Goal: Use online tool/utility: Utilize a website feature to perform a specific function

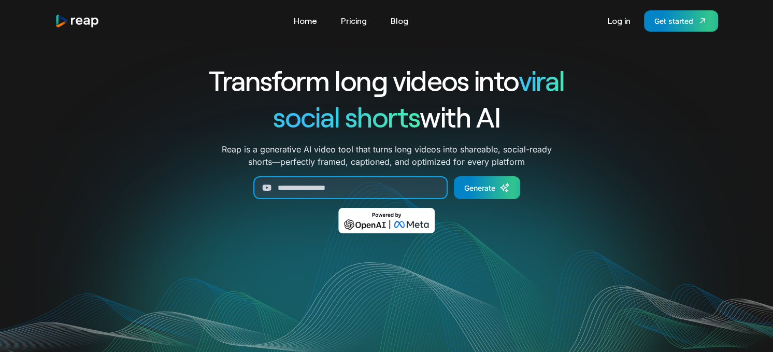
click at [350, 188] on input "Generate Form" at bounding box center [350, 187] width 194 height 23
paste input "**********"
type input "**********"
click at [477, 180] on link "Generate" at bounding box center [487, 187] width 66 height 23
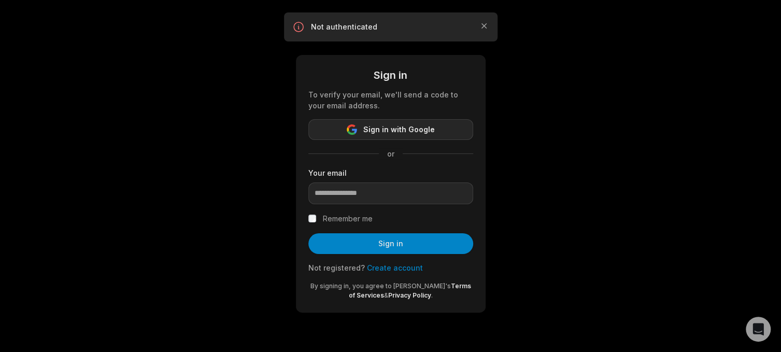
click at [432, 131] on button "Sign in with Google" at bounding box center [390, 129] width 165 height 21
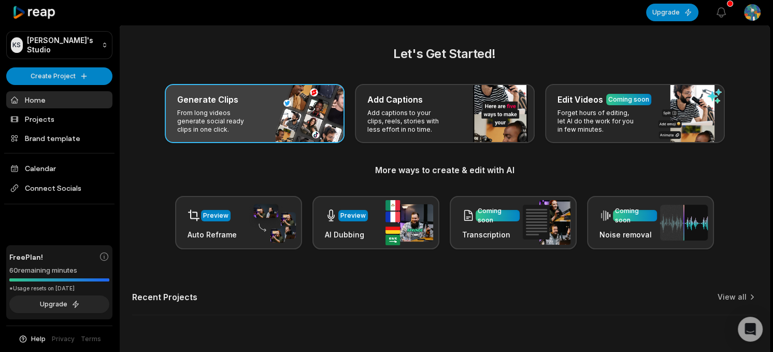
click at [304, 132] on div "Generate Clips From long videos generate social ready clips in one click." at bounding box center [255, 113] width 180 height 59
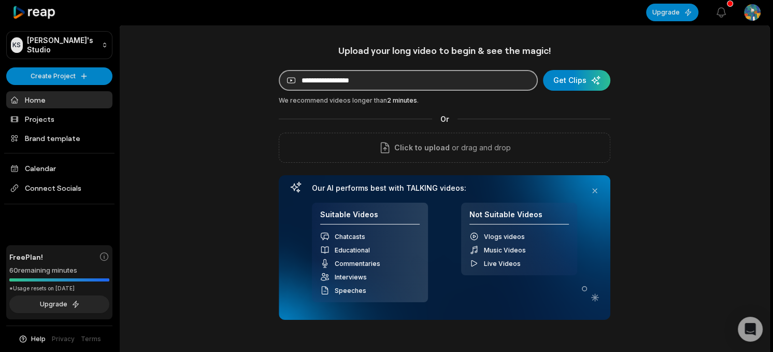
click at [368, 85] on input at bounding box center [408, 80] width 259 height 21
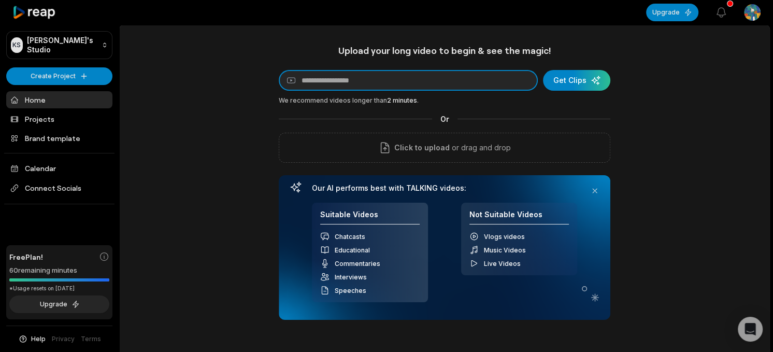
paste input "**********"
type input "**********"
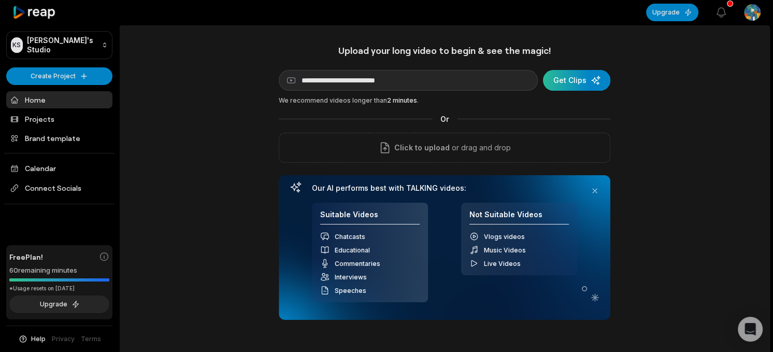
click at [572, 77] on div "submit" at bounding box center [576, 80] width 67 height 21
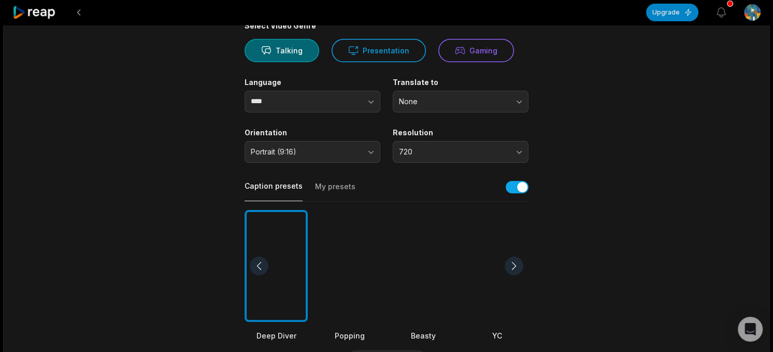
scroll to position [104, 0]
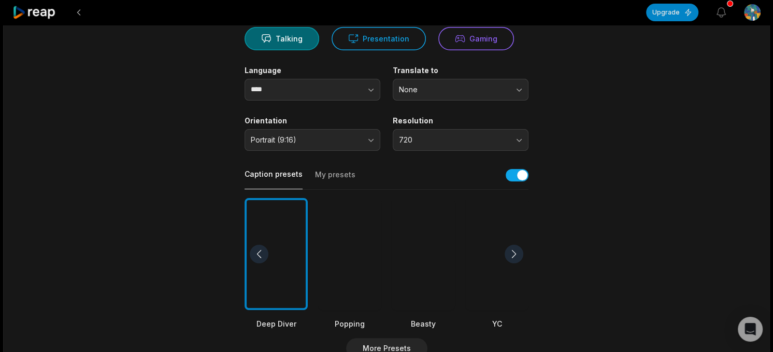
click at [328, 299] on div at bounding box center [349, 254] width 63 height 112
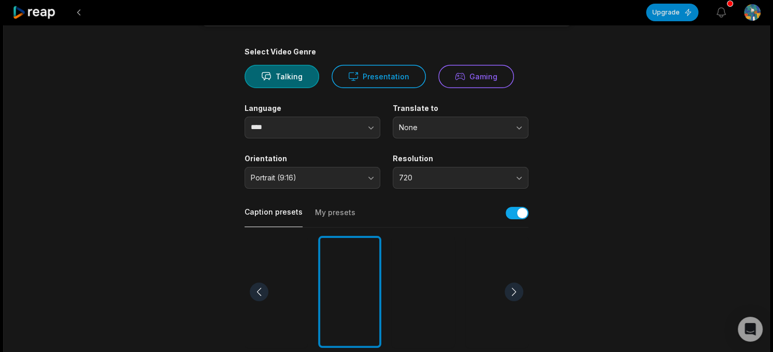
scroll to position [0, 0]
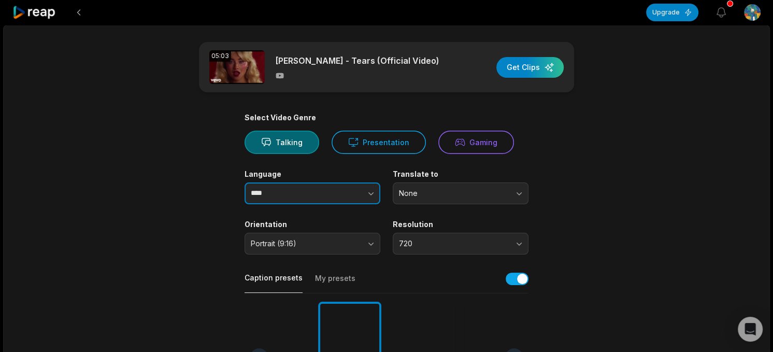
click at [291, 190] on input "****" at bounding box center [313, 193] width 136 height 22
click at [352, 203] on button "button" at bounding box center [350, 193] width 59 height 22
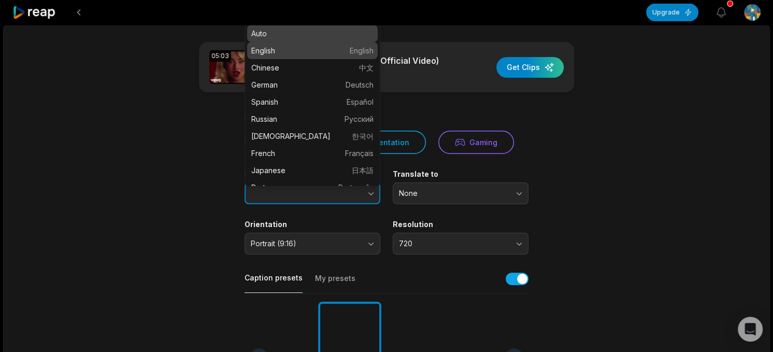
type input "*******"
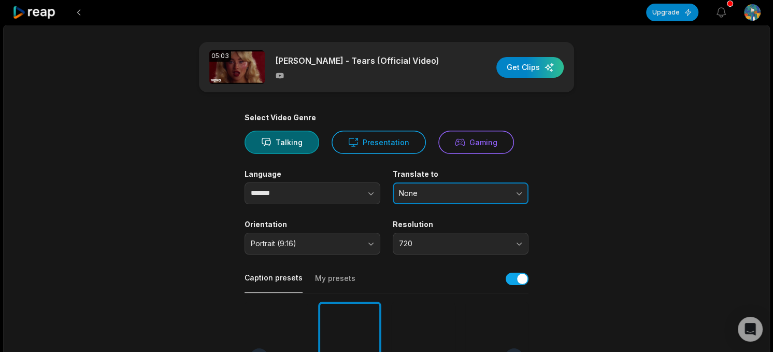
click at [431, 191] on span "None" at bounding box center [453, 193] width 109 height 9
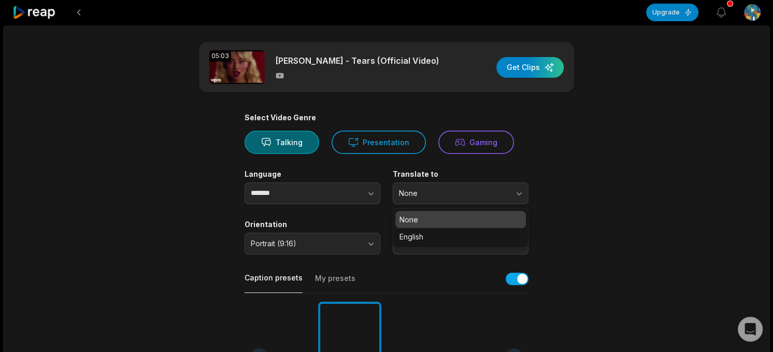
click at [171, 252] on main "05:03 Sabrina Carpenter - Tears (Official Video) Get Clips Select Video Genre T…" at bounding box center [387, 357] width 502 height 630
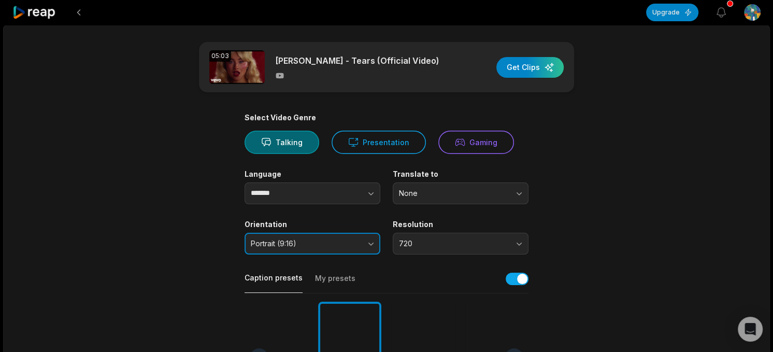
click at [321, 247] on span "Portrait (9:16)" at bounding box center [305, 243] width 109 height 9
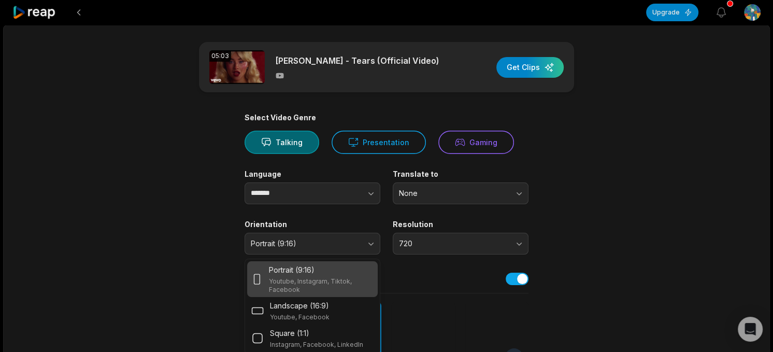
click at [328, 267] on div "Portrait (9:16)" at bounding box center [321, 269] width 105 height 11
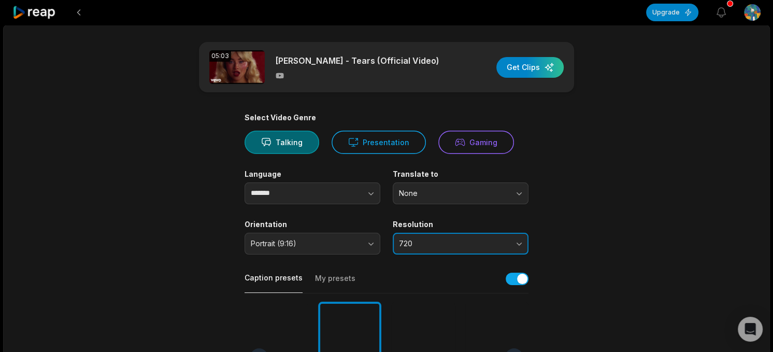
click at [405, 240] on span "720" at bounding box center [453, 243] width 109 height 9
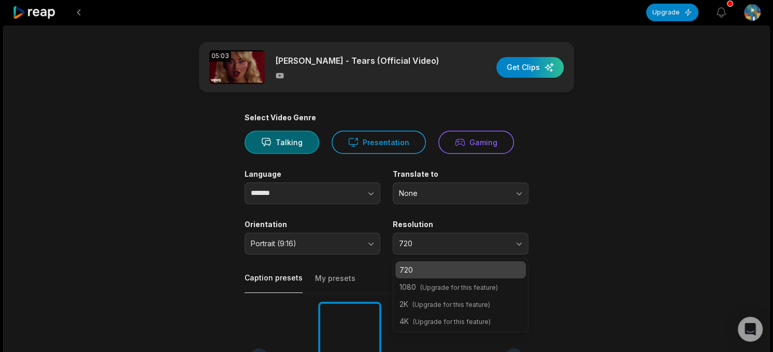
click at [570, 270] on main "05:03 Sabrina Carpenter - Tears (Official Video) Get Clips Select Video Genre T…" at bounding box center [387, 357] width 502 height 630
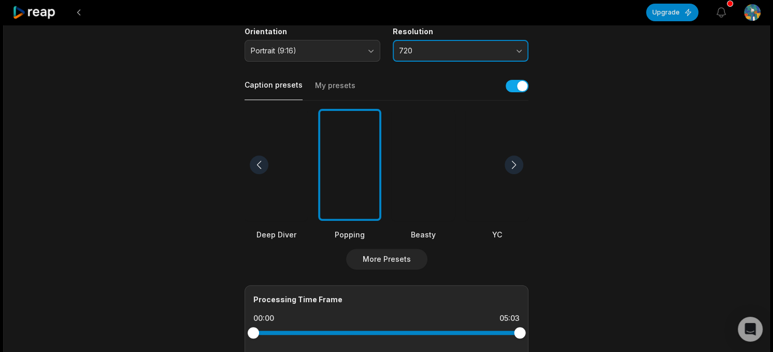
scroll to position [259, 0]
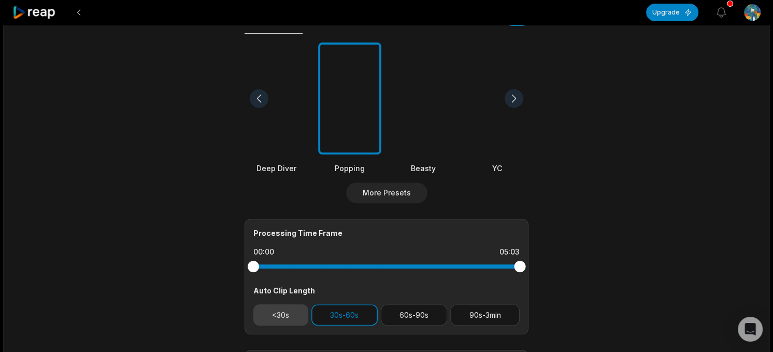
click at [290, 316] on button "<30s" at bounding box center [280, 314] width 55 height 21
click at [341, 324] on button "30s-60s" at bounding box center [344, 314] width 66 height 21
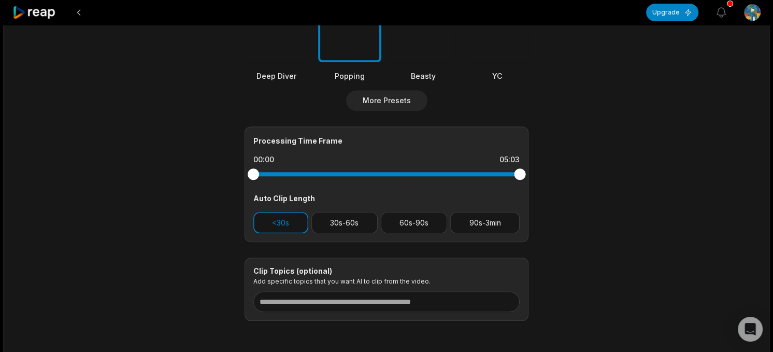
scroll to position [394, 0]
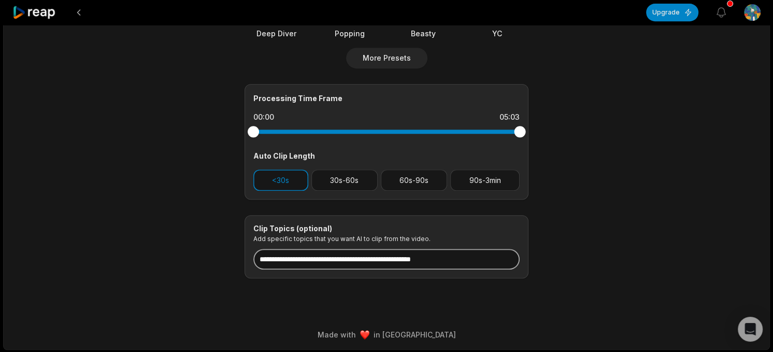
click at [335, 263] on input at bounding box center [386, 259] width 266 height 21
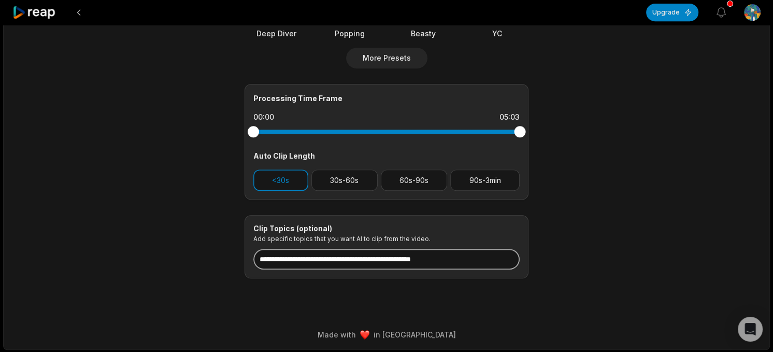
click at [335, 263] on input at bounding box center [386, 259] width 266 height 21
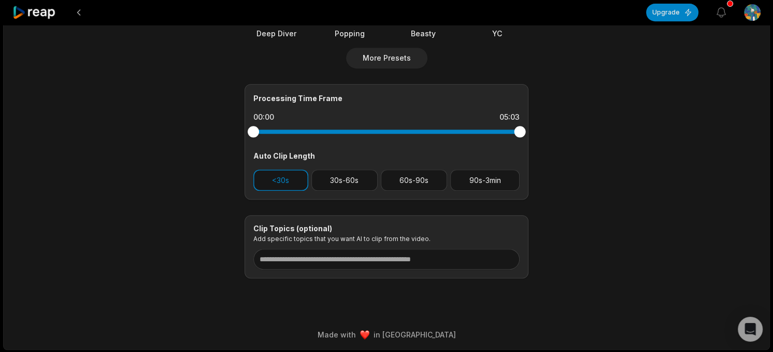
click at [508, 242] on div "Clip Topics (optional) Add specific topics that you want AI to clip from the vi…" at bounding box center [387, 247] width 284 height 64
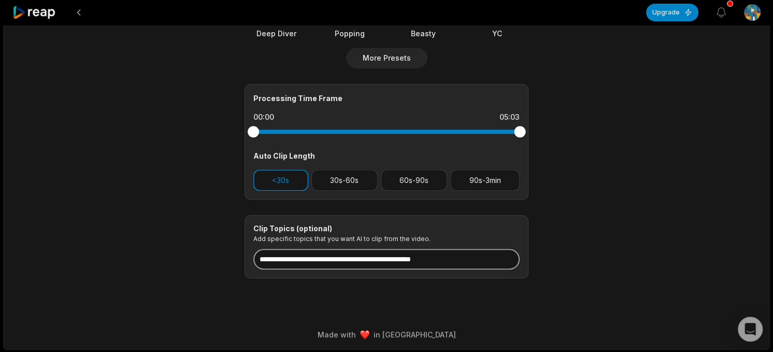
click at [482, 260] on input at bounding box center [386, 259] width 266 height 21
drag, startPoint x: 482, startPoint y: 260, endPoint x: 414, endPoint y: 258, distance: 67.9
click at [414, 258] on input at bounding box center [386, 259] width 266 height 21
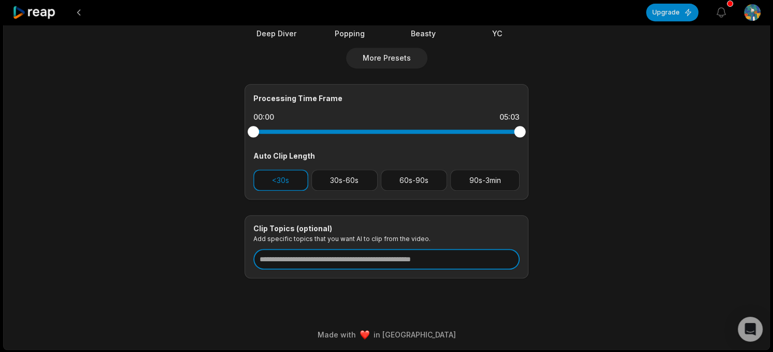
type input "*"
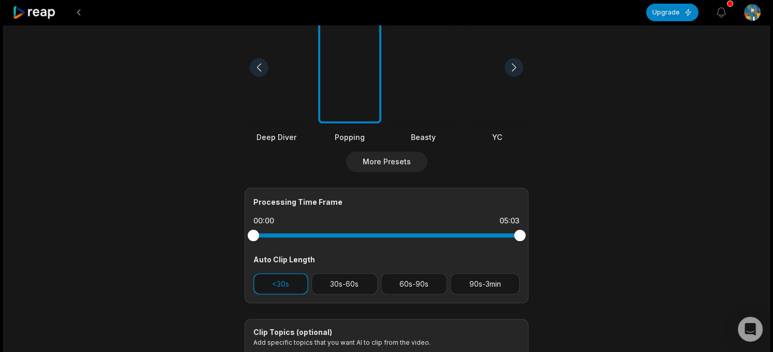
scroll to position [0, 0]
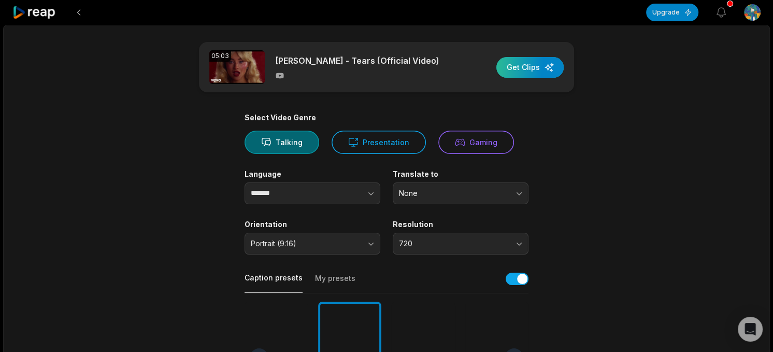
type input "**********"
click at [539, 75] on div "button" at bounding box center [529, 67] width 67 height 21
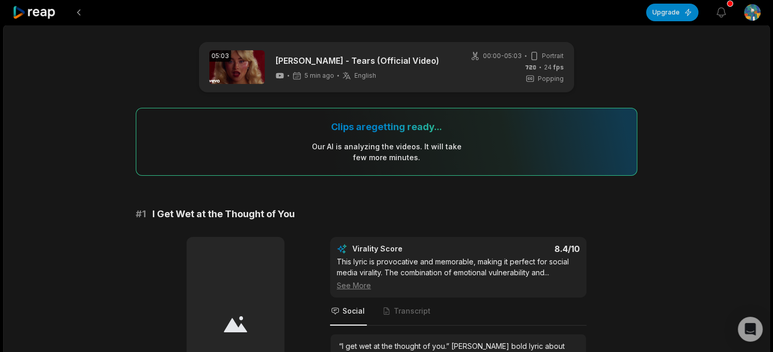
click at [324, 142] on div "Our AI is analyzing the video s . It will take few more minutes." at bounding box center [386, 152] width 151 height 22
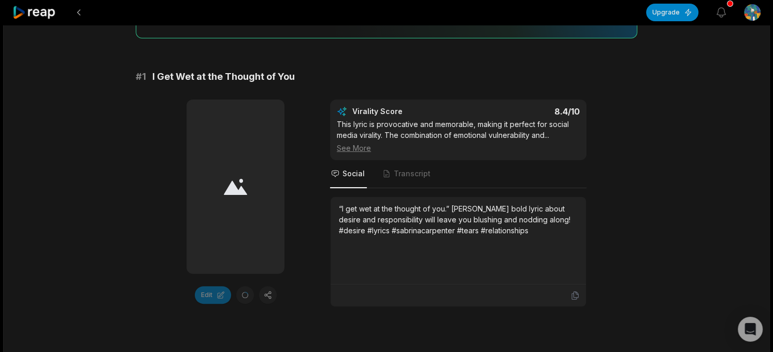
scroll to position [155, 0]
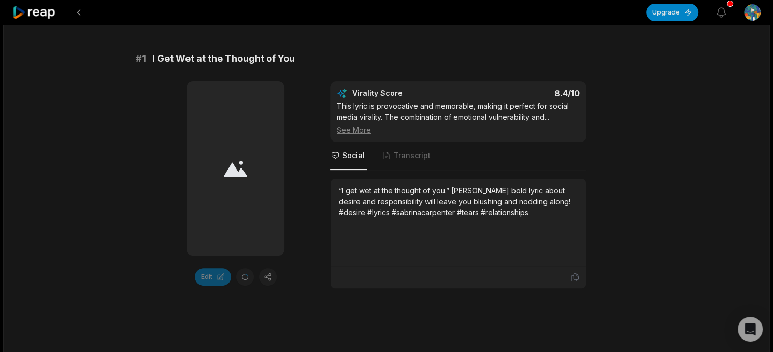
click at [450, 199] on div "“I get wet at the thought of you.” [PERSON_NAME] bold lyric about desire and re…" at bounding box center [458, 201] width 239 height 33
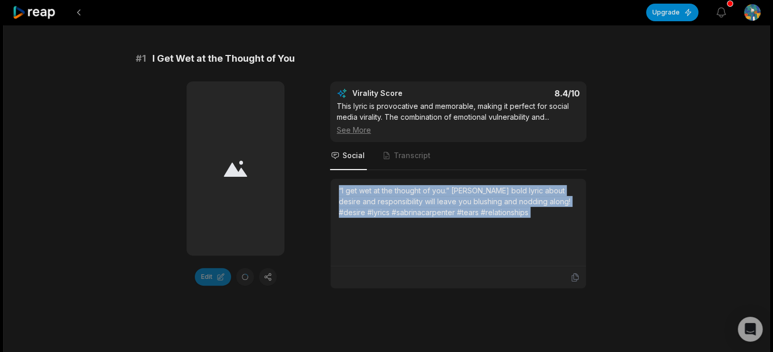
click at [450, 199] on div "“I get wet at the thought of you.” [PERSON_NAME] bold lyric about desire and re…" at bounding box center [458, 201] width 239 height 33
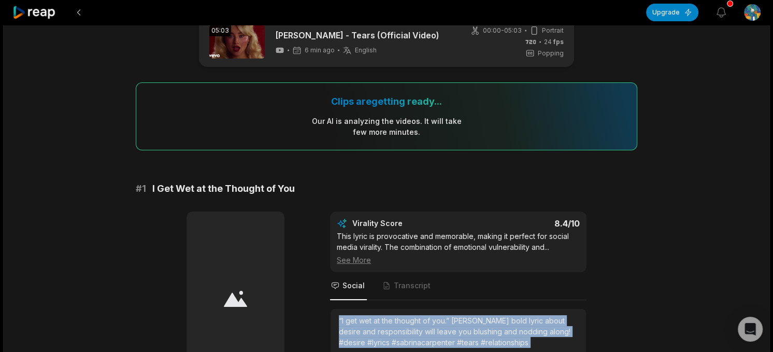
scroll to position [0, 0]
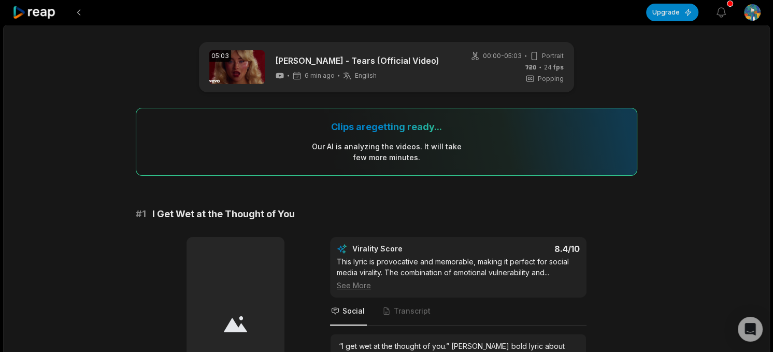
click at [550, 67] on span "24 fps" at bounding box center [554, 67] width 20 height 9
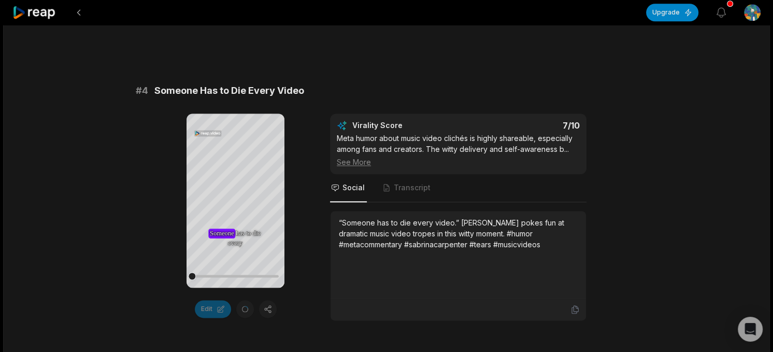
scroll to position [1079, 0]
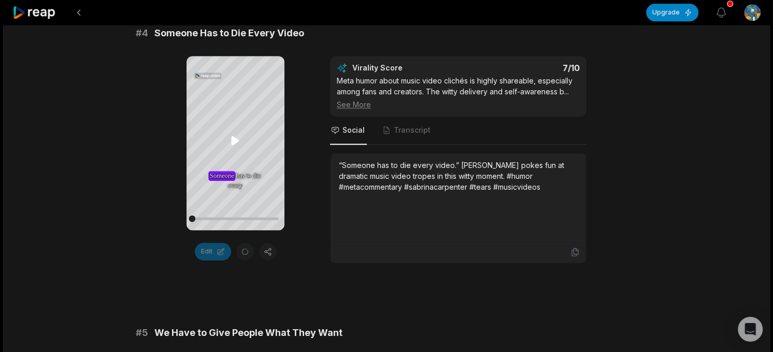
click at [230, 146] on icon at bounding box center [235, 140] width 12 height 12
click at [235, 139] on icon at bounding box center [236, 140] width 8 height 9
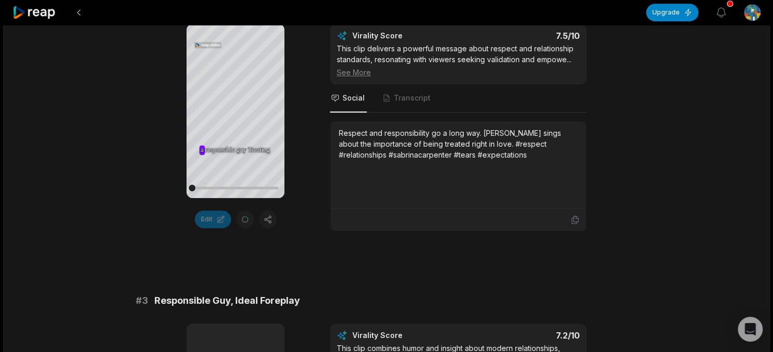
scroll to position [509, 0]
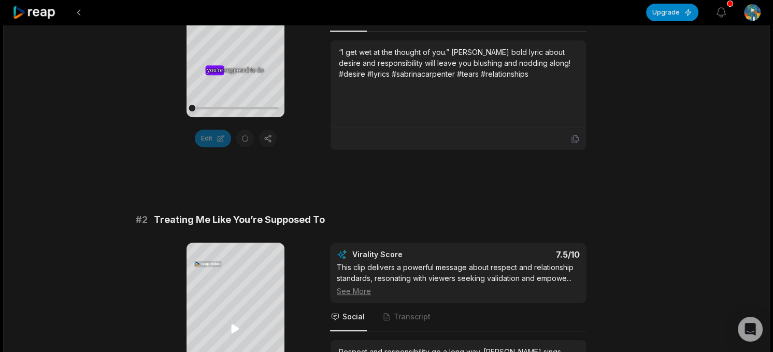
scroll to position [198, 0]
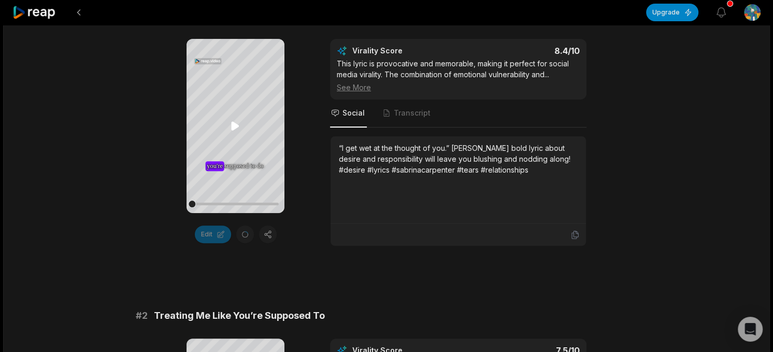
click at [234, 121] on icon at bounding box center [235, 126] width 12 height 12
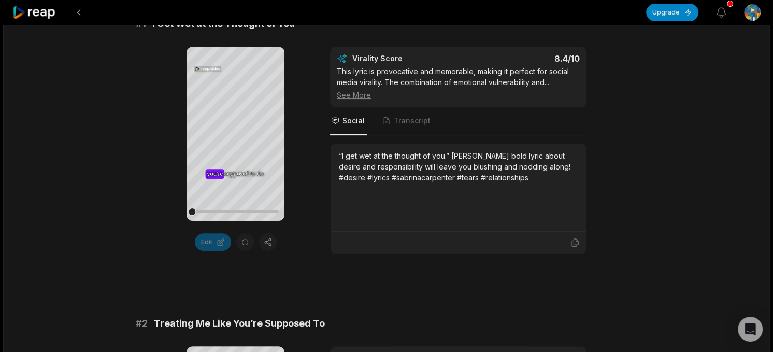
scroll to position [0, 0]
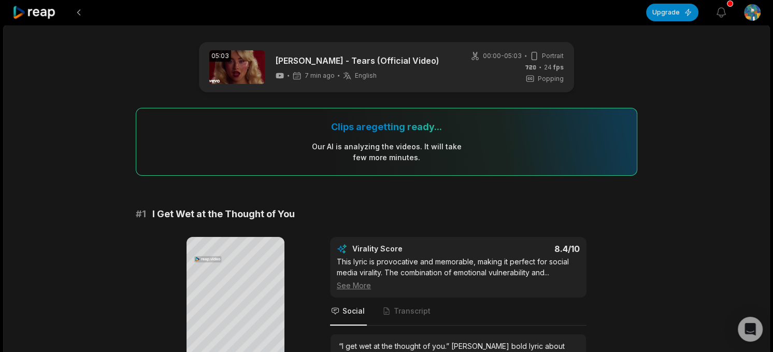
click at [554, 75] on span "Popping" at bounding box center [551, 78] width 26 height 9
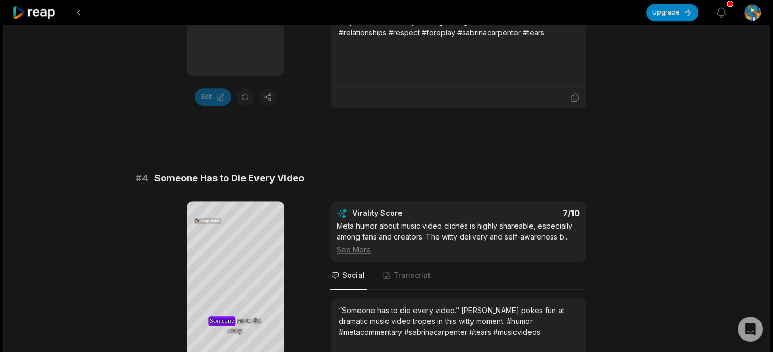
scroll to position [1036, 0]
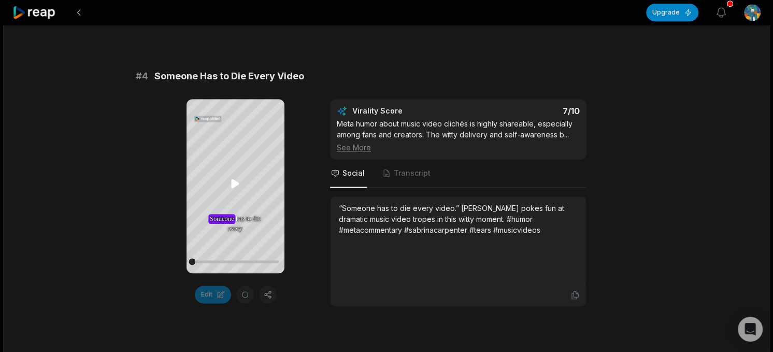
click at [237, 183] on icon at bounding box center [236, 183] width 8 height 9
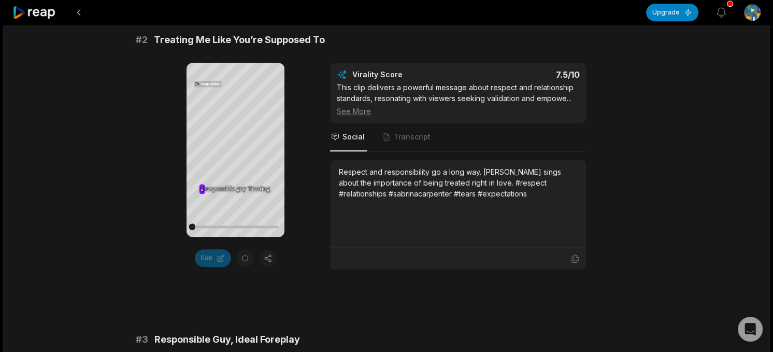
scroll to position [415, 0]
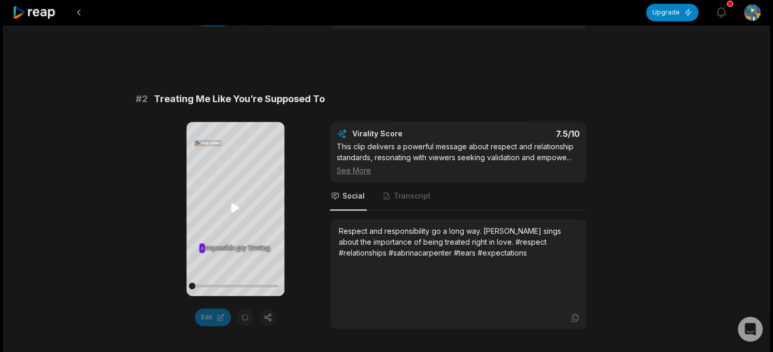
click at [232, 211] on icon at bounding box center [236, 207] width 8 height 9
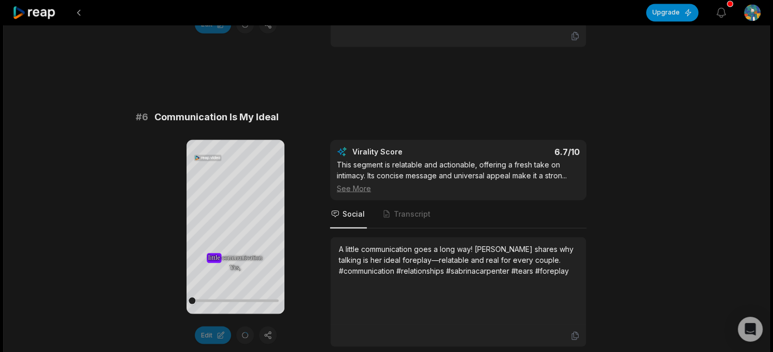
scroll to position [1607, 0]
click at [232, 216] on icon at bounding box center [235, 222] width 12 height 12
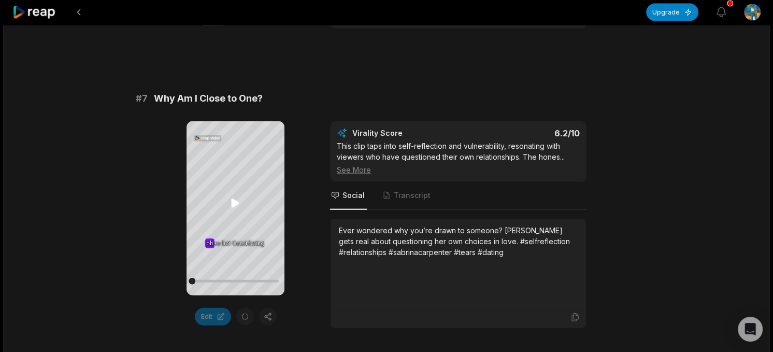
scroll to position [1969, 0]
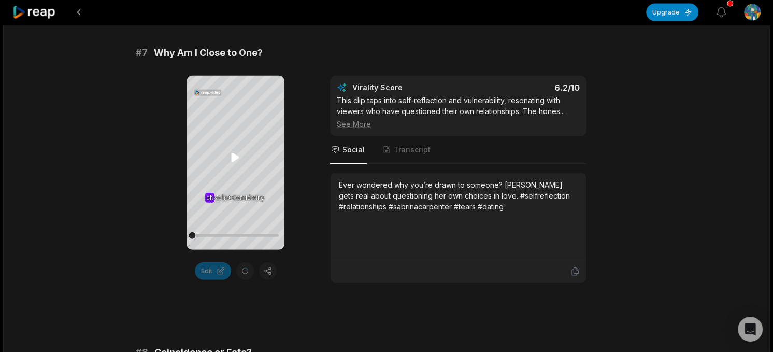
click at [232, 152] on icon at bounding box center [235, 157] width 12 height 12
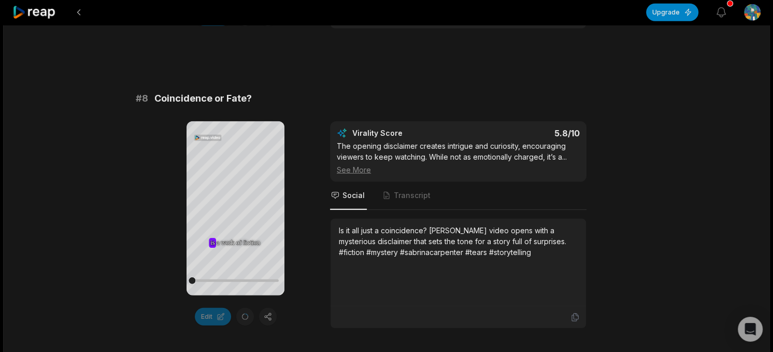
scroll to position [2228, 0]
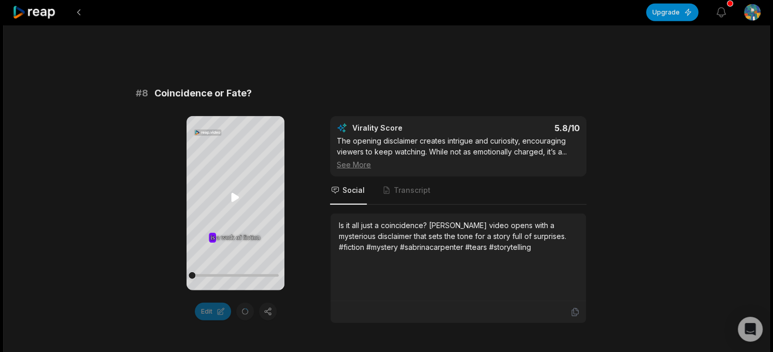
click at [231, 201] on icon at bounding box center [235, 197] width 12 height 12
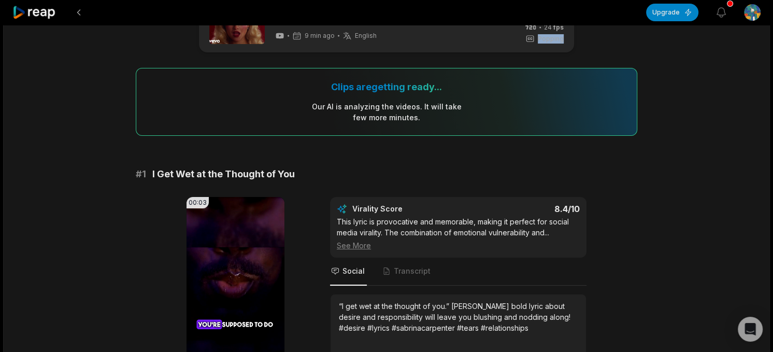
scroll to position [0, 0]
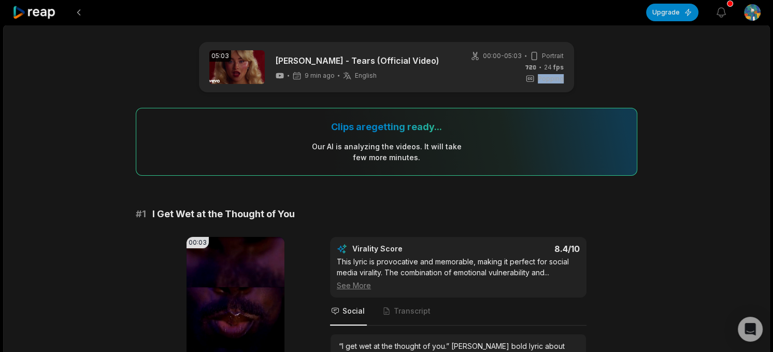
click at [556, 76] on span "Popping" at bounding box center [551, 78] width 26 height 9
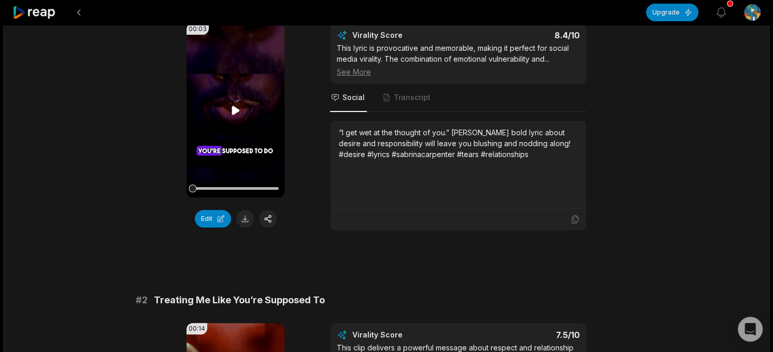
scroll to position [155, 0]
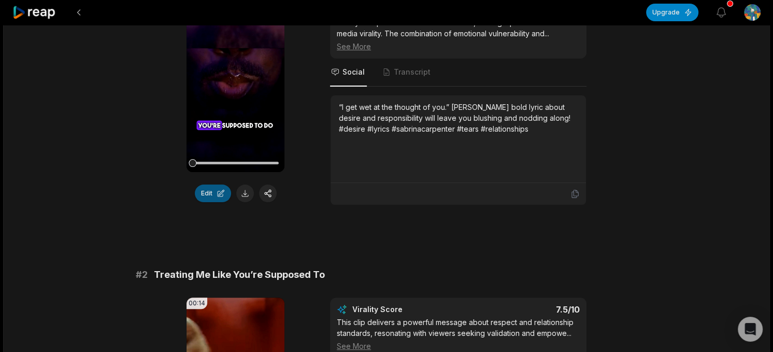
click at [209, 193] on button "Edit" at bounding box center [213, 193] width 36 height 18
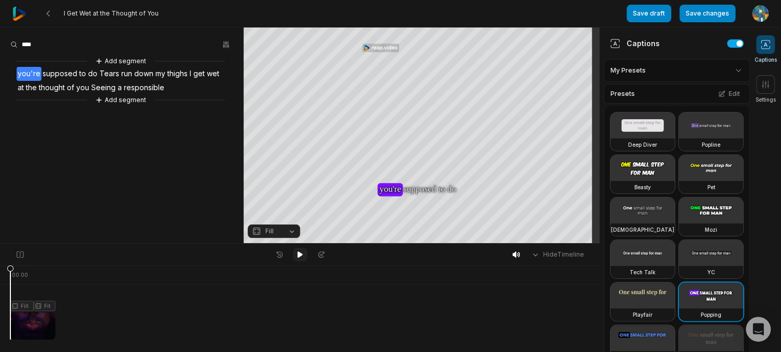
click at [303, 258] on icon at bounding box center [300, 254] width 8 height 8
click at [300, 261] on div "Hide Timeline" at bounding box center [300, 255] width 600 height 22
click at [302, 253] on icon at bounding box center [300, 254] width 8 height 8
click at [53, 326] on div at bounding box center [32, 302] width 45 height 74
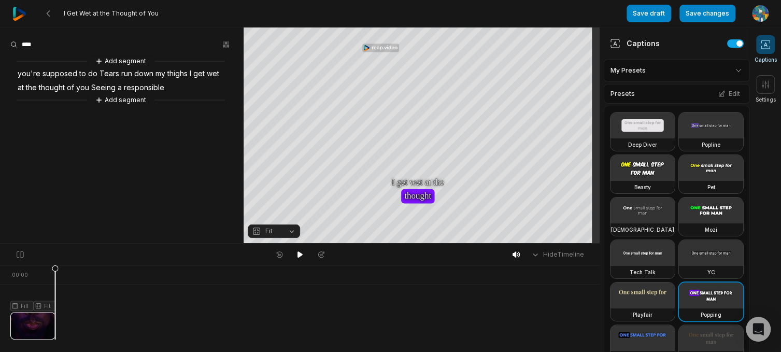
drag, startPoint x: 52, startPoint y: 325, endPoint x: 105, endPoint y: 327, distance: 52.9
click at [105, 327] on div ". 00:00 Fill Fit" at bounding box center [300, 308] width 600 height 87
click at [54, 323] on icon at bounding box center [55, 302] width 7 height 75
click at [42, 321] on div at bounding box center [32, 302] width 45 height 74
click at [27, 318] on div at bounding box center [32, 302] width 45 height 74
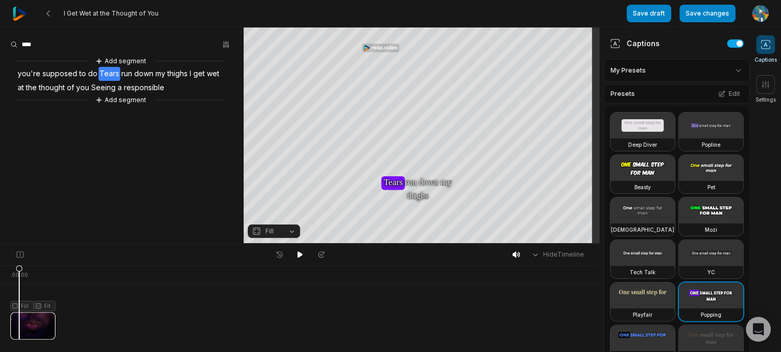
click at [19, 320] on div at bounding box center [32, 302] width 45 height 74
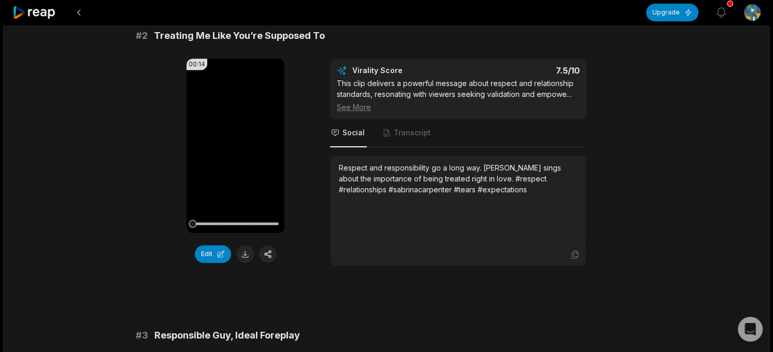
scroll to position [415, 0]
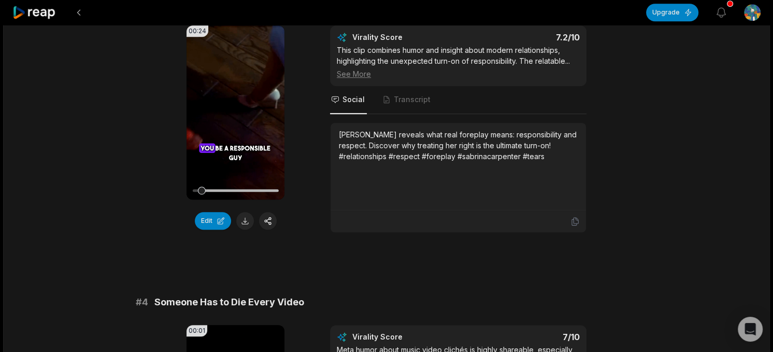
scroll to position [726, 0]
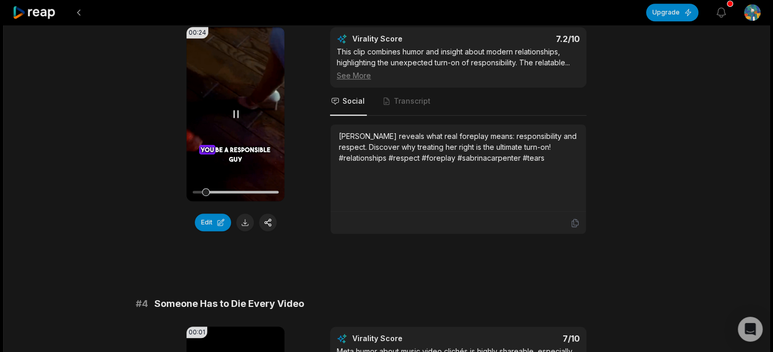
click at [235, 110] on icon at bounding box center [236, 114] width 12 height 12
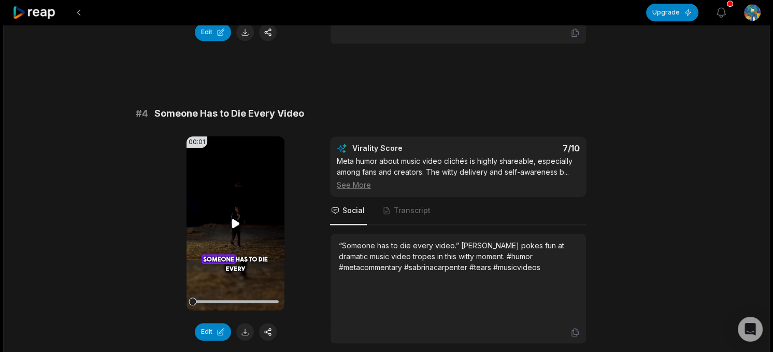
scroll to position [933, 0]
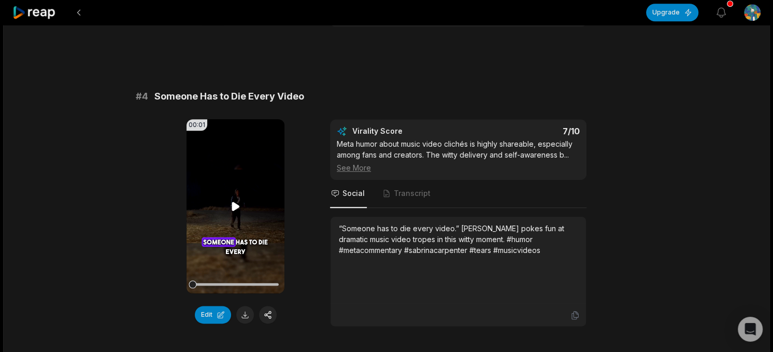
click at [233, 208] on icon at bounding box center [236, 206] width 12 height 12
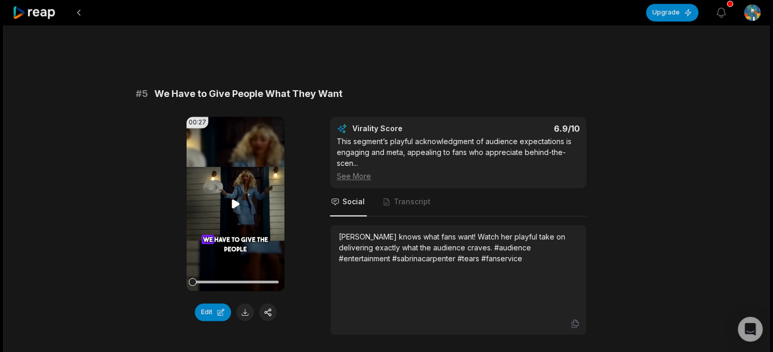
scroll to position [1244, 0]
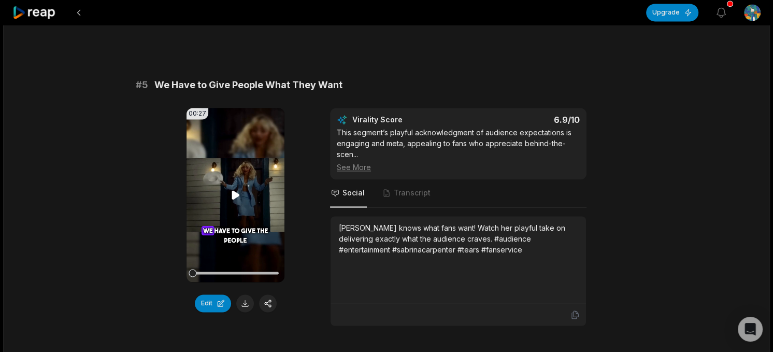
click at [235, 189] on icon at bounding box center [236, 195] width 12 height 12
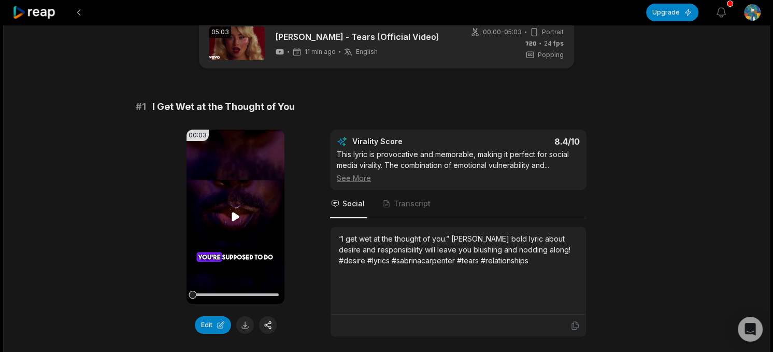
scroll to position [0, 0]
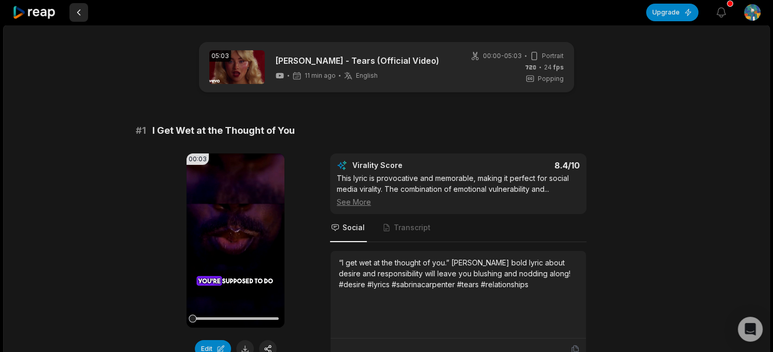
click at [77, 6] on button at bounding box center [78, 12] width 19 height 19
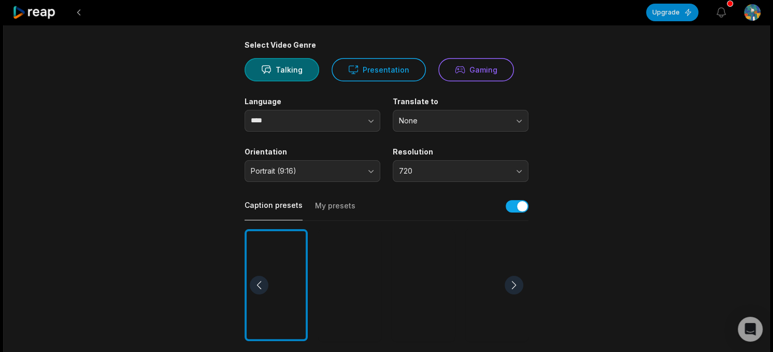
scroll to position [104, 0]
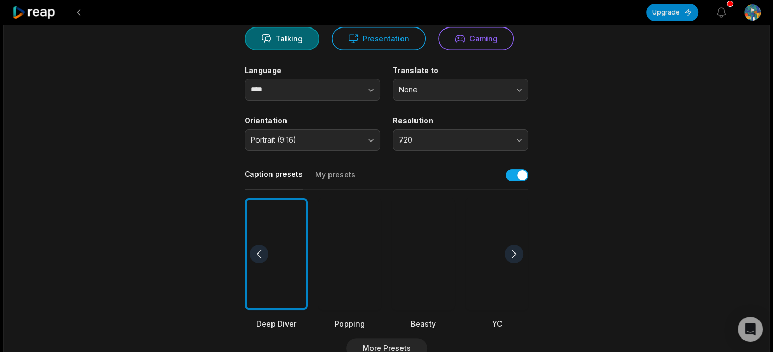
click at [337, 265] on div at bounding box center [349, 254] width 63 height 112
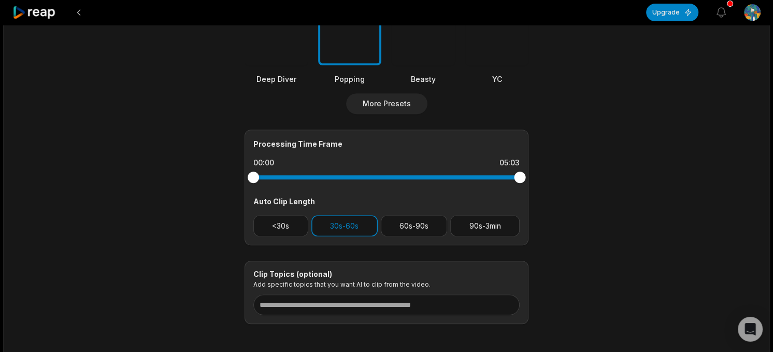
scroll to position [394, 0]
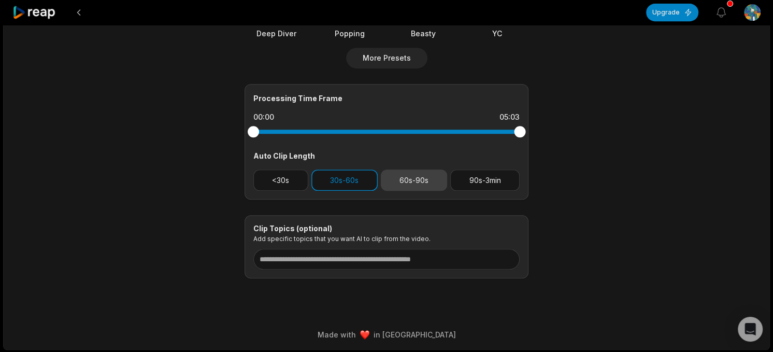
click at [389, 182] on button "60s-90s" at bounding box center [414, 179] width 67 height 21
click at [353, 184] on button "30s-60s" at bounding box center [344, 179] width 66 height 21
click at [404, 182] on button "60s-90s" at bounding box center [414, 179] width 67 height 21
click at [352, 183] on button "30s-60s" at bounding box center [344, 179] width 66 height 21
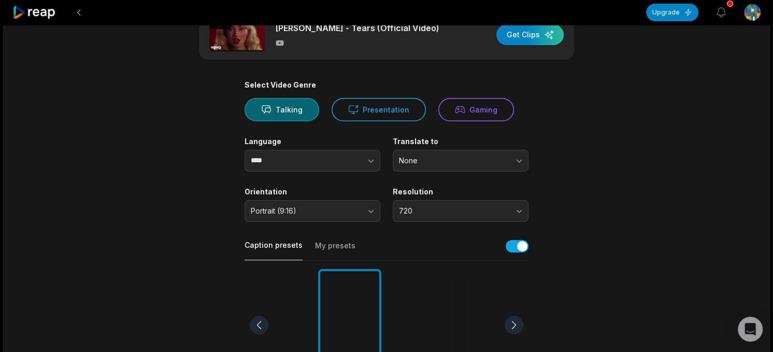
scroll to position [0, 0]
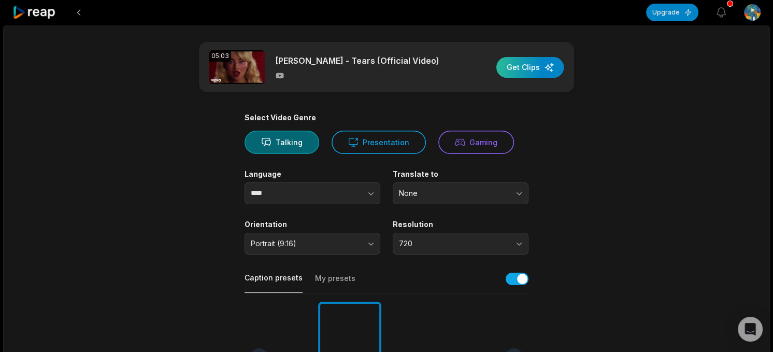
click at [539, 61] on div "button" at bounding box center [529, 67] width 67 height 21
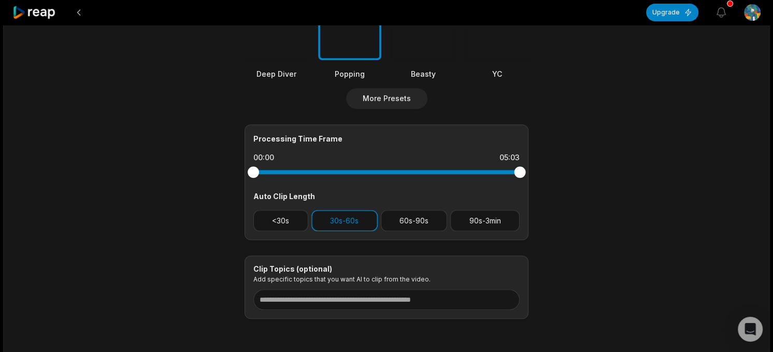
scroll to position [394, 0]
